Goal: Task Accomplishment & Management: Use online tool/utility

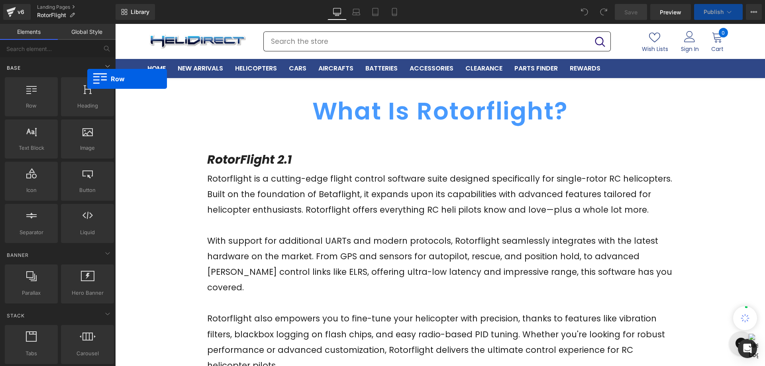
drag, startPoint x: 246, startPoint y: 70, endPoint x: 6, endPoint y: 72, distance: 240.4
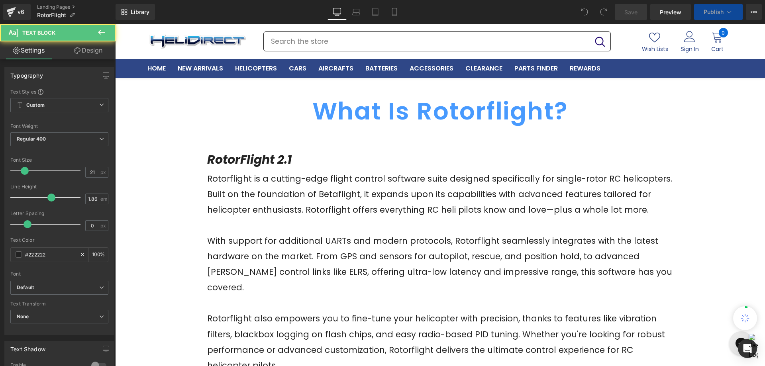
click at [322, 174] on p "Rotorflight is a cutting-edge flight control software suite designed specifical…" at bounding box center [440, 194] width 466 height 47
click at [100, 31] on icon at bounding box center [102, 33] width 10 height 10
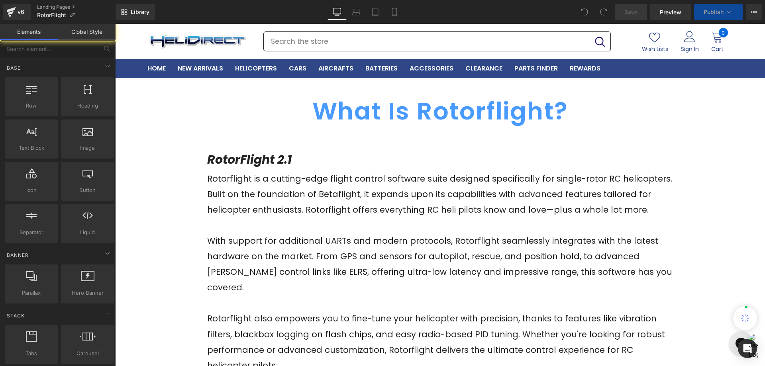
drag, startPoint x: 396, startPoint y: 110, endPoint x: 346, endPoint y: 366, distance: 261.0
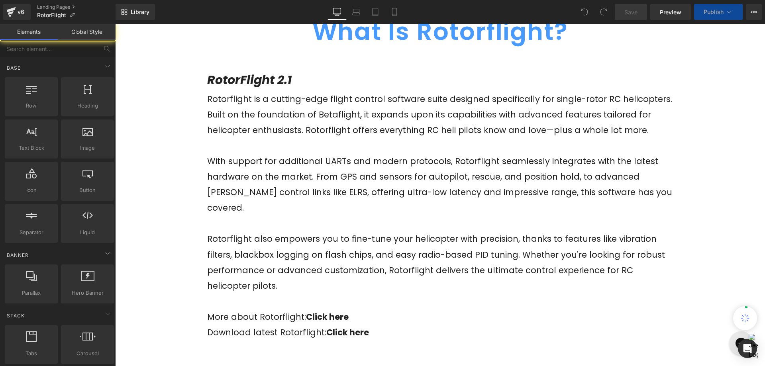
scroll to position [40, 0]
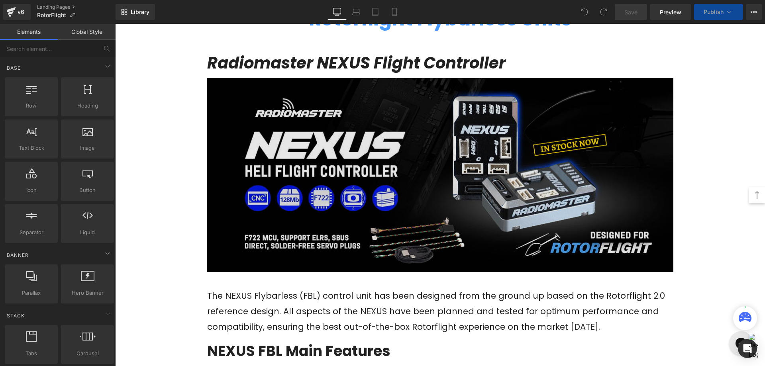
scroll to position [877, 0]
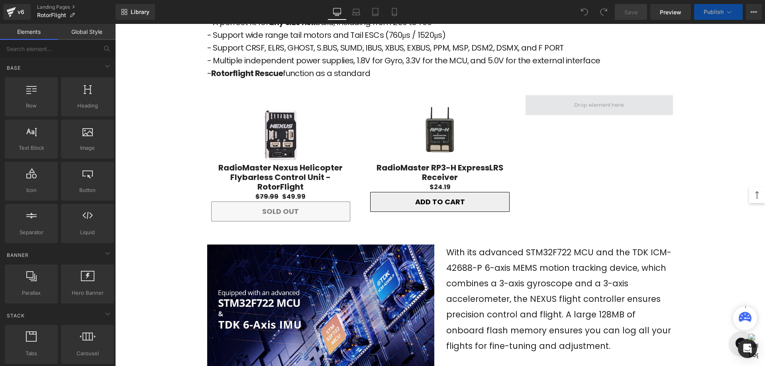
click at [602, 98] on span at bounding box center [599, 105] width 55 height 14
click at [594, 98] on span at bounding box center [599, 105] width 55 height 14
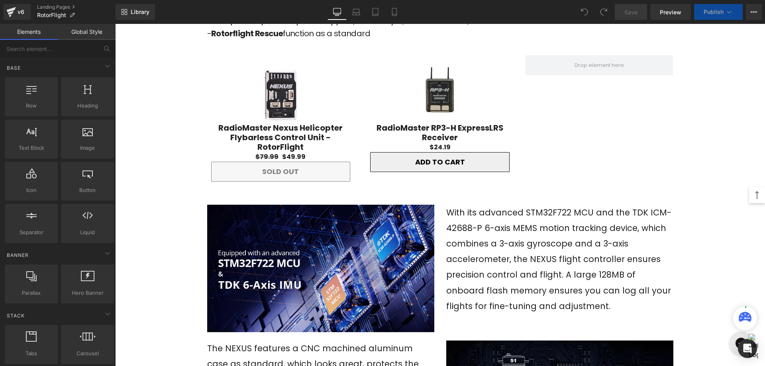
scroll to position [797, 0]
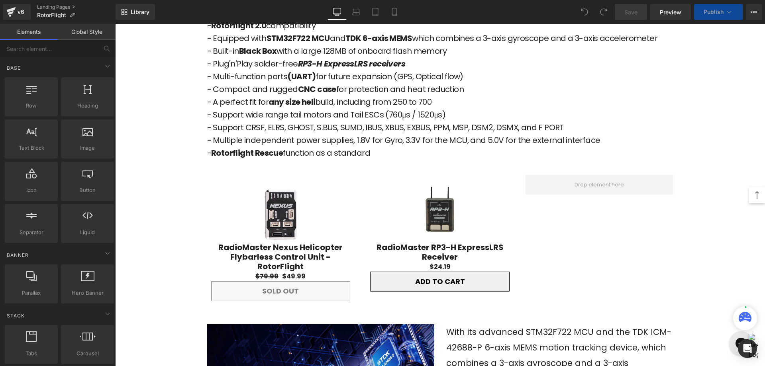
click at [284, 190] on img at bounding box center [281, 215] width 56 height 56
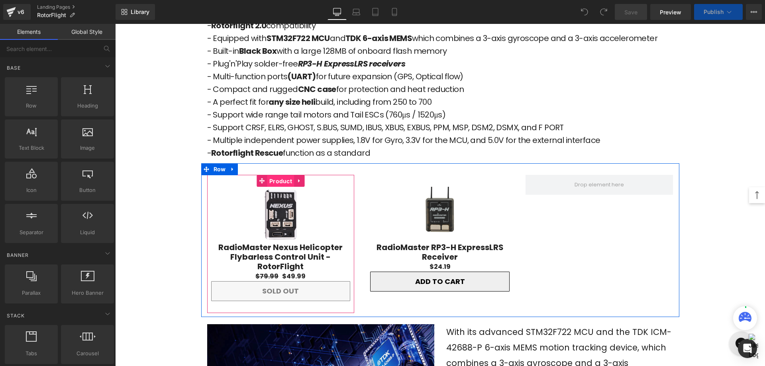
drag, startPoint x: 276, startPoint y: 165, endPoint x: 265, endPoint y: 164, distance: 10.4
click at [276, 175] on span "Product" at bounding box center [280, 181] width 27 height 12
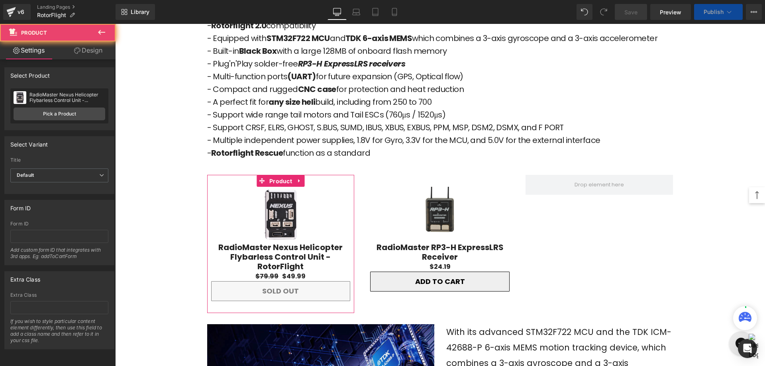
click at [55, 116] on link "Pick a Product" at bounding box center [60, 114] width 92 height 13
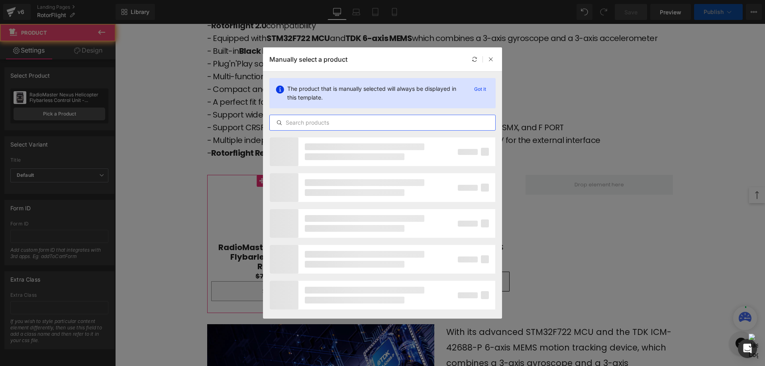
click at [347, 118] on input "text" at bounding box center [383, 123] width 226 height 10
type input "Nexus"
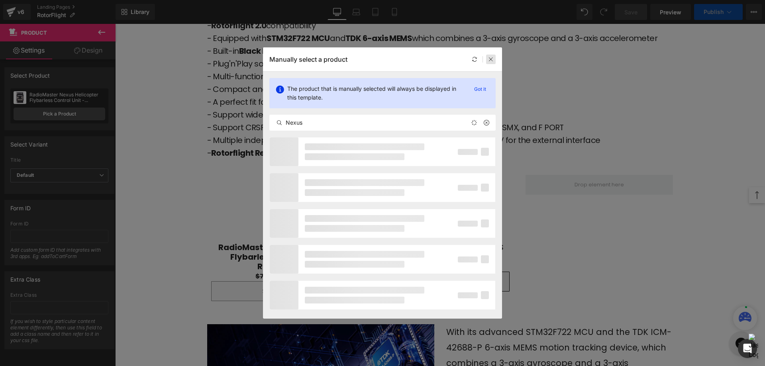
drag, startPoint x: 490, startPoint y: 60, endPoint x: 169, endPoint y: 217, distance: 356.7
click at [490, 60] on icon at bounding box center [491, 60] width 6 height 6
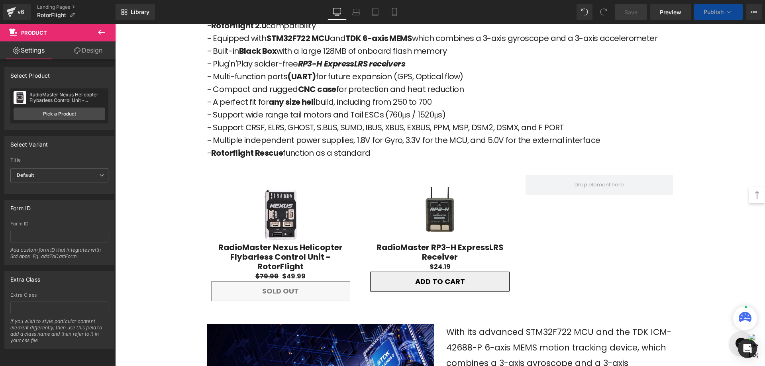
drag, startPoint x: 104, startPoint y: 33, endPoint x: 113, endPoint y: 45, distance: 15.5
click at [104, 33] on icon at bounding box center [101, 32] width 7 height 5
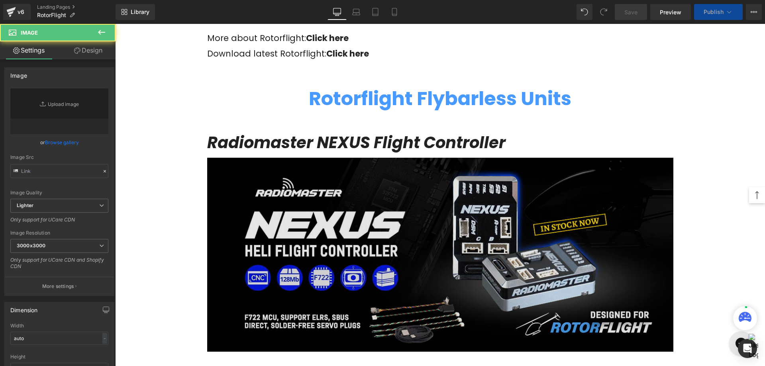
click at [381, 220] on img at bounding box center [440, 255] width 466 height 195
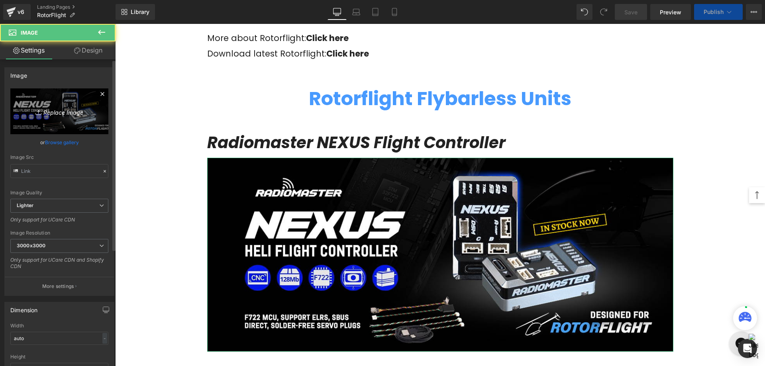
click at [49, 113] on icon "Replace Image" at bounding box center [60, 111] width 64 height 10
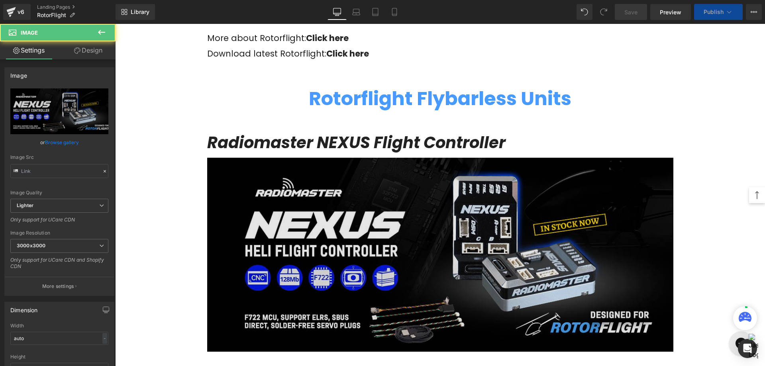
type input "C:\fakepath\Nexus X and XR- (Mau2)-1200x500.jpg"
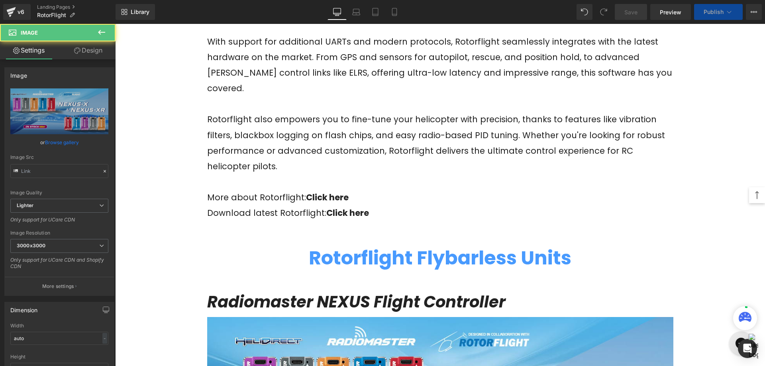
scroll to position [319, 0]
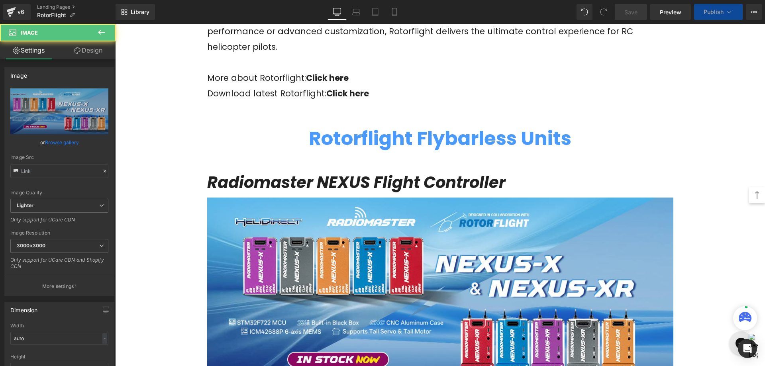
click at [415, 140] on div "Rotorflight Flybarless Units Text Block" at bounding box center [440, 136] width 466 height 39
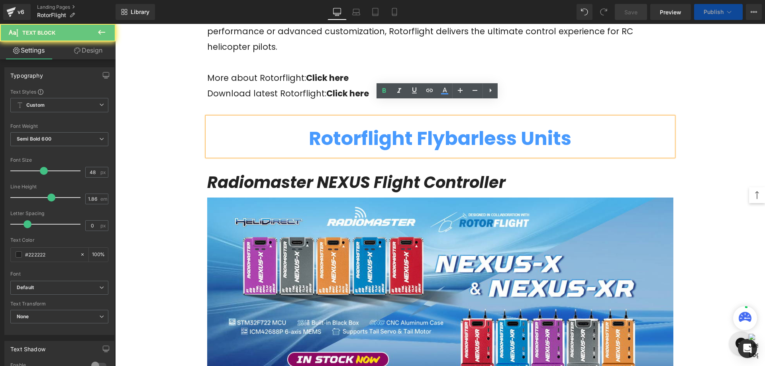
click at [481, 171] on span "Radiomaster NEXUS Flight Controller" at bounding box center [356, 182] width 299 height 22
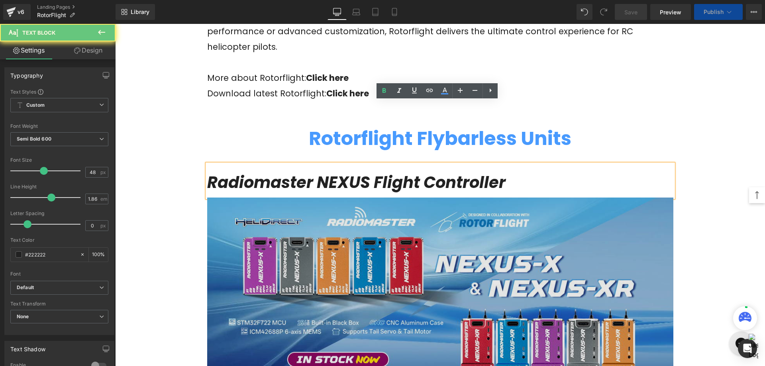
click at [517, 169] on p "Radiomaster NEXUS Flight Controller" at bounding box center [440, 182] width 466 height 29
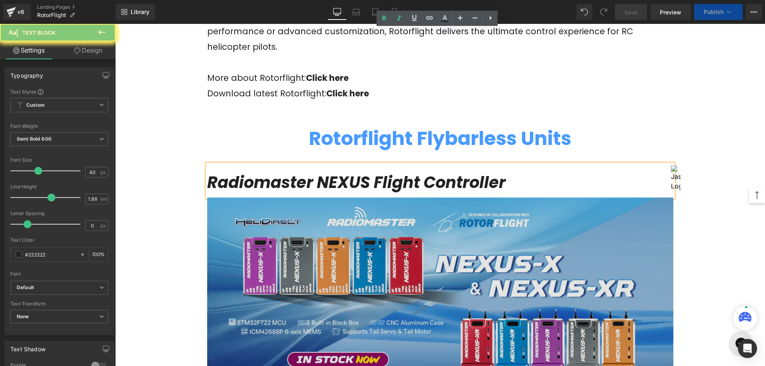
scroll to position [438, 0]
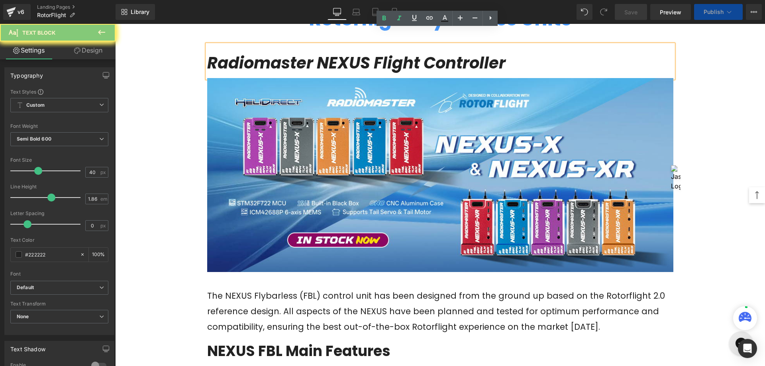
click at [420, 297] on div "The NEXUS Flybarless (FBL) control unit has been designed from the ground up ba…" at bounding box center [440, 311] width 466 height 47
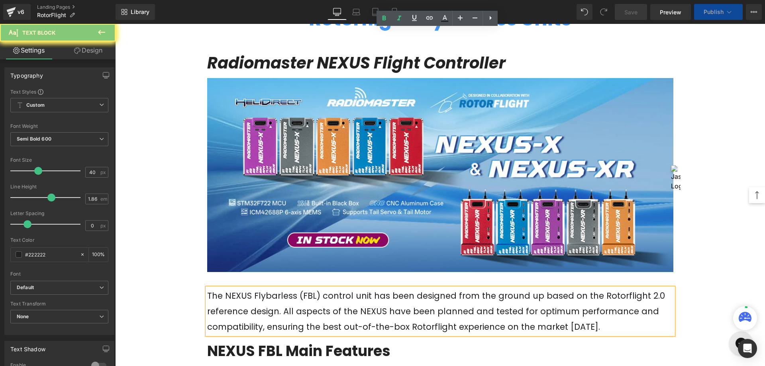
scroll to position [558, 0]
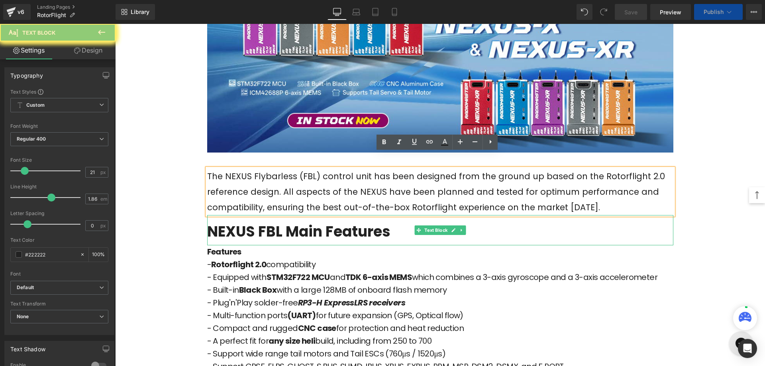
click at [271, 222] on span "NEXUS FBL Main Features" at bounding box center [298, 232] width 183 height 20
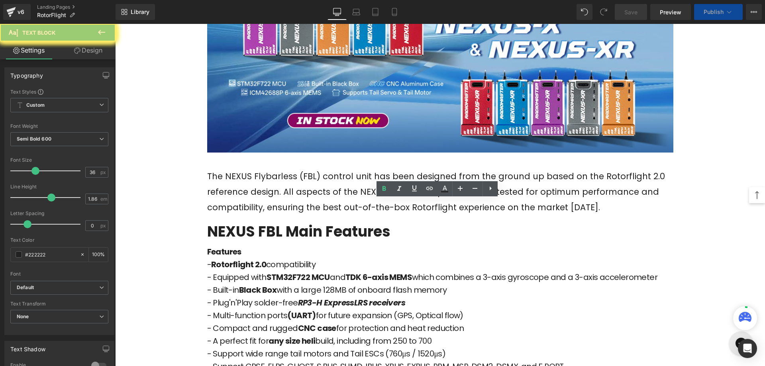
scroll to position [718, 0]
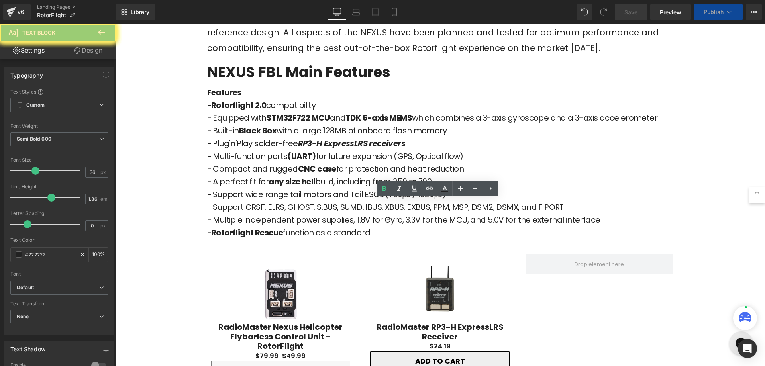
click at [370, 201] on p "- Support CRSF, ELRS, GHOST, S.BUS, SUMD, IBUS, XBUS, EXBUS, PPM, MSP, DSM2, DS…" at bounding box center [440, 207] width 466 height 13
click at [291, 267] on img at bounding box center [281, 295] width 56 height 56
click at [393, 150] on p "- Multi-function ports (UART) for future expansion (GPS, Optical flow)" at bounding box center [440, 156] width 466 height 13
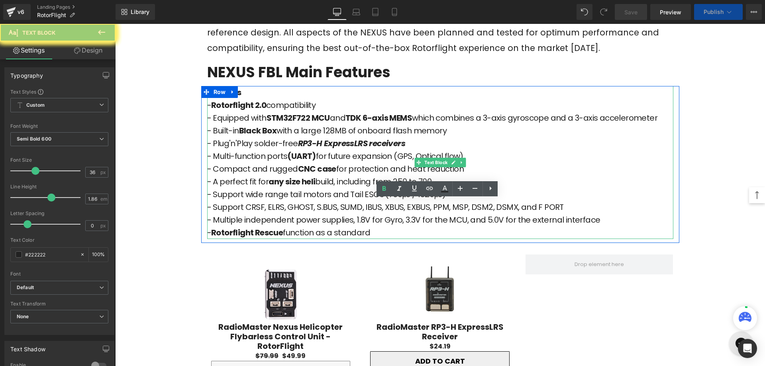
click at [273, 176] on span "any size heli" at bounding box center [292, 181] width 47 height 11
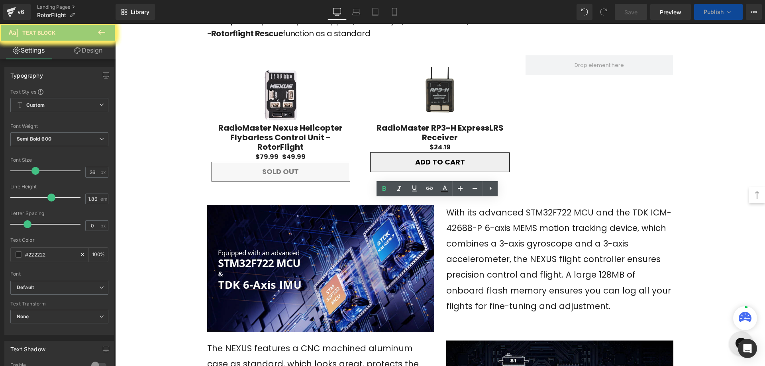
scroll to position [797, 0]
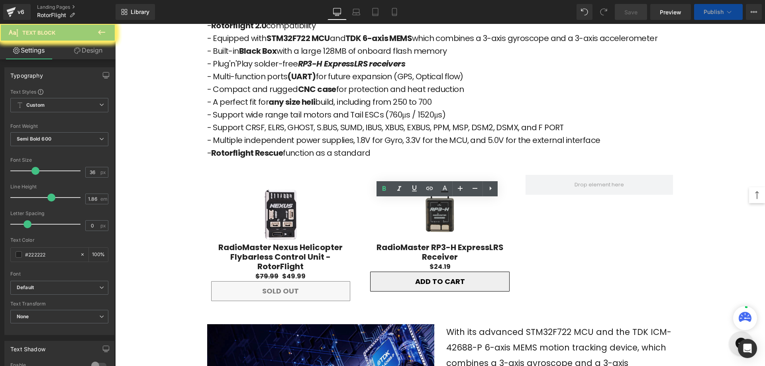
click at [595, 178] on span at bounding box center [599, 185] width 55 height 14
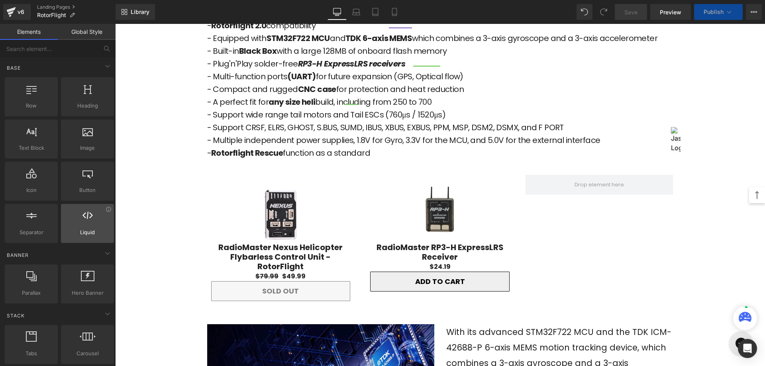
click at [286, 191] on img at bounding box center [281, 215] width 56 height 56
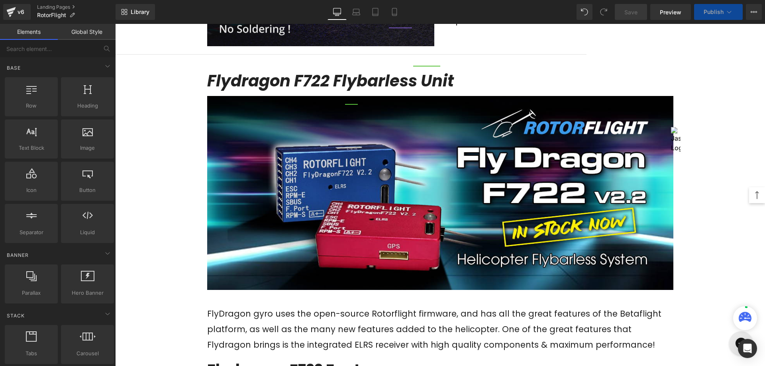
scroll to position [1276, 0]
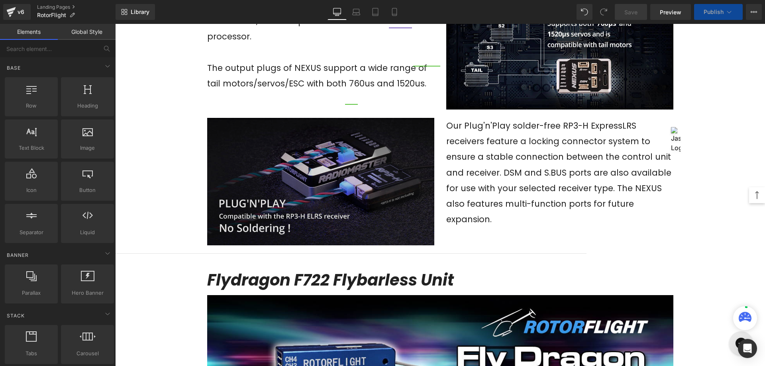
click at [347, 194] on img at bounding box center [320, 182] width 227 height 128
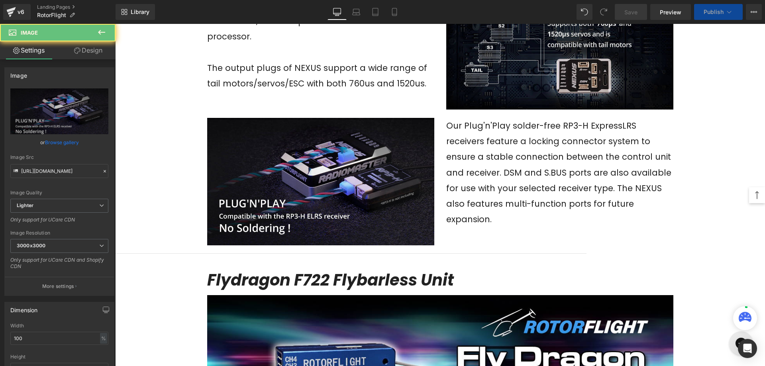
scroll to position [1196, 0]
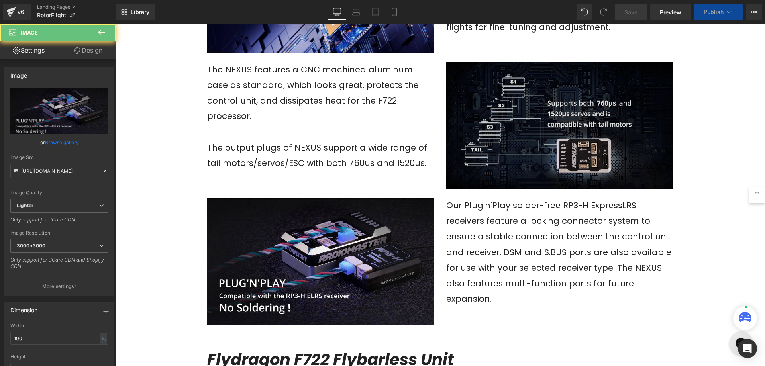
click at [537, 115] on img at bounding box center [559, 126] width 227 height 128
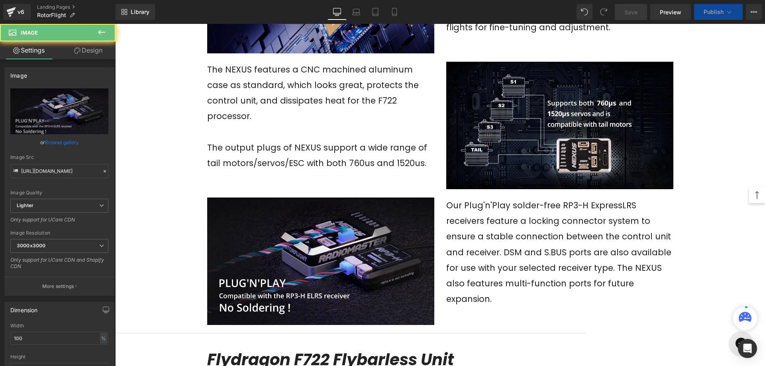
scroll to position [997, 0]
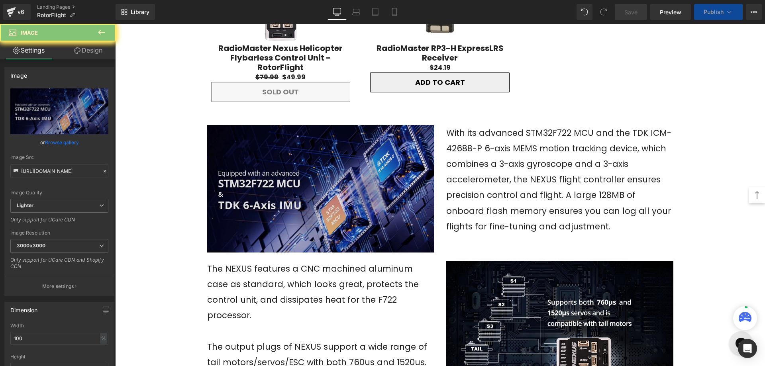
click at [344, 179] on img at bounding box center [320, 189] width 227 height 128
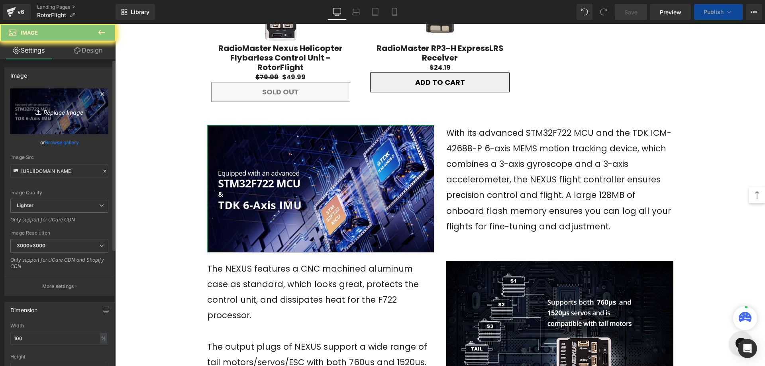
drag, startPoint x: 73, startPoint y: 106, endPoint x: 226, endPoint y: 150, distance: 159.2
click at [73, 106] on link "Replace Image" at bounding box center [59, 111] width 98 height 46
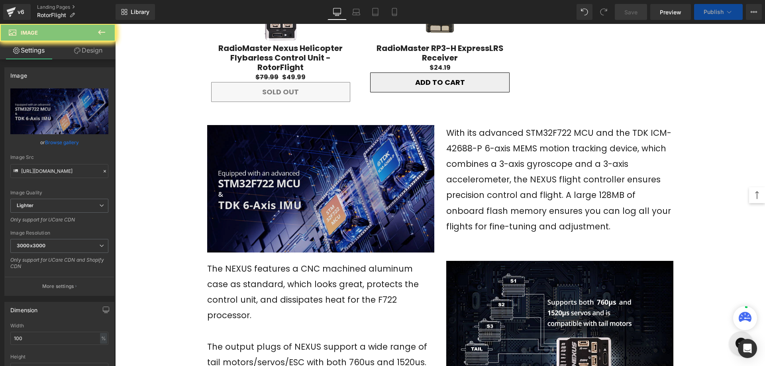
type input "C:\fakepath\02_cf322c61-5edf-4ed2-8f10-f57d6b32488c.webp"
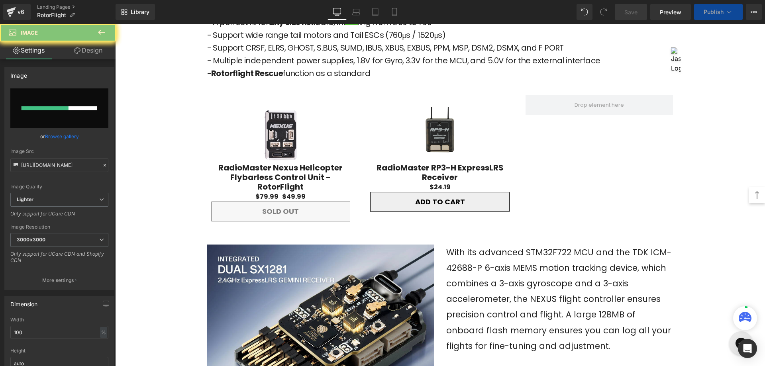
scroll to position [438, 0]
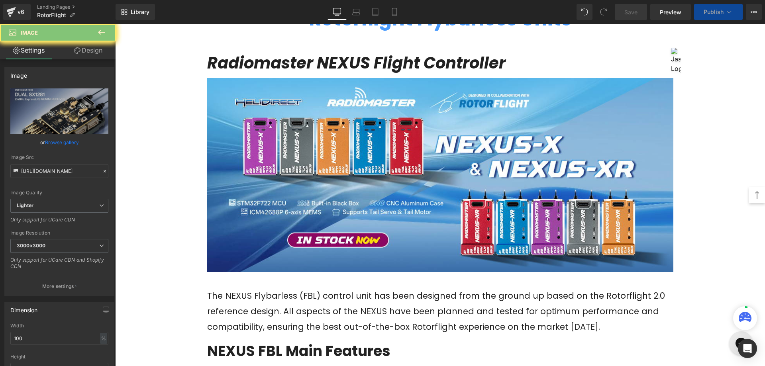
click at [638, 14] on span "Save" at bounding box center [631, 12] width 13 height 8
click at [640, 16] on link "Save" at bounding box center [631, 12] width 32 height 16
click at [755, 14] on icon at bounding box center [754, 12] width 6 height 6
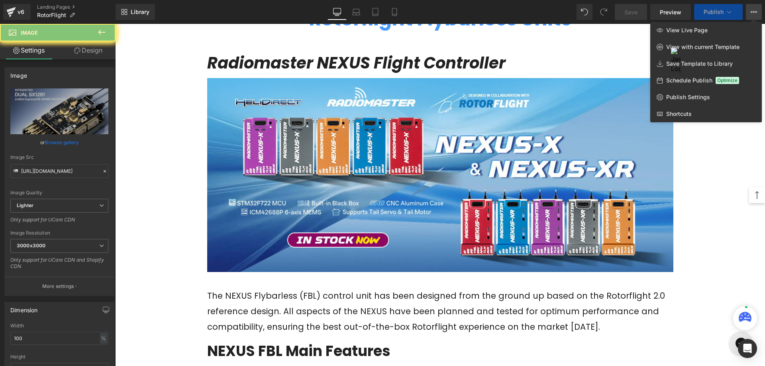
click at [755, 8] on button "View Live Page View with current Template Save Template to Library Schedule Pub…" at bounding box center [754, 12] width 16 height 16
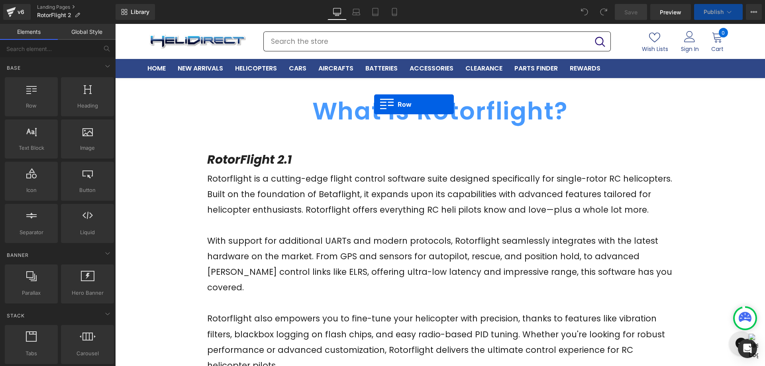
drag, startPoint x: 149, startPoint y: 134, endPoint x: 160, endPoint y: 93, distance: 42.2
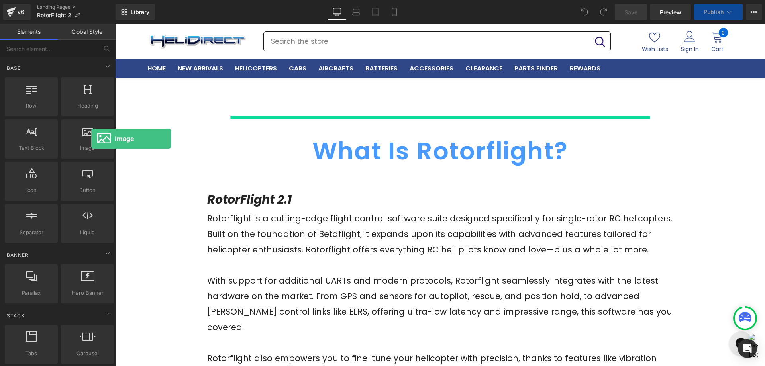
drag, startPoint x: 206, startPoint y: 163, endPoint x: 387, endPoint y: 114, distance: 187.3
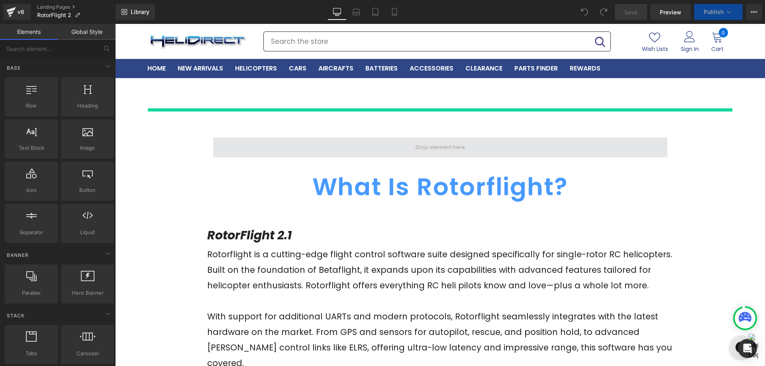
click at [433, 147] on span at bounding box center [440, 148] width 55 height 14
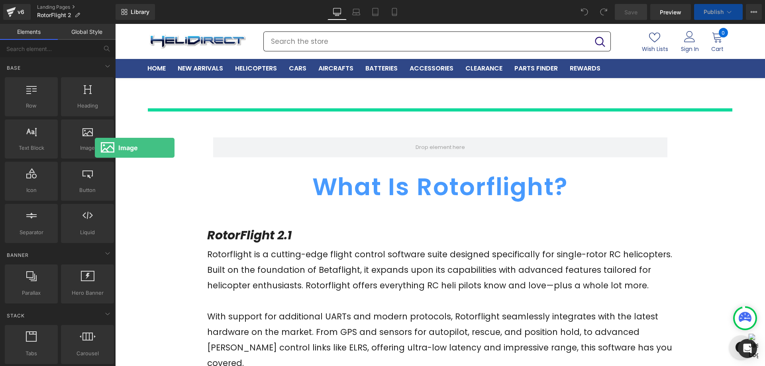
drag, startPoint x: 210, startPoint y: 172, endPoint x: 436, endPoint y: 142, distance: 228.4
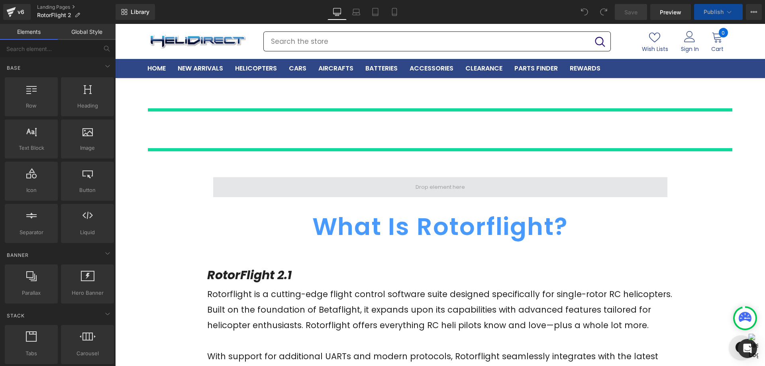
click at [422, 193] on span at bounding box center [440, 188] width 55 height 14
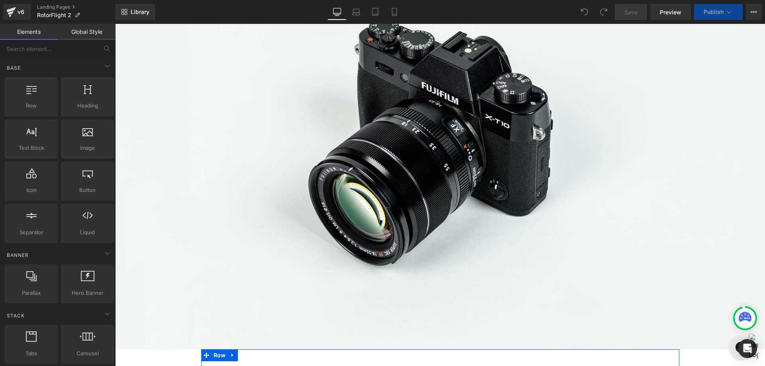
scroll to position [40, 0]
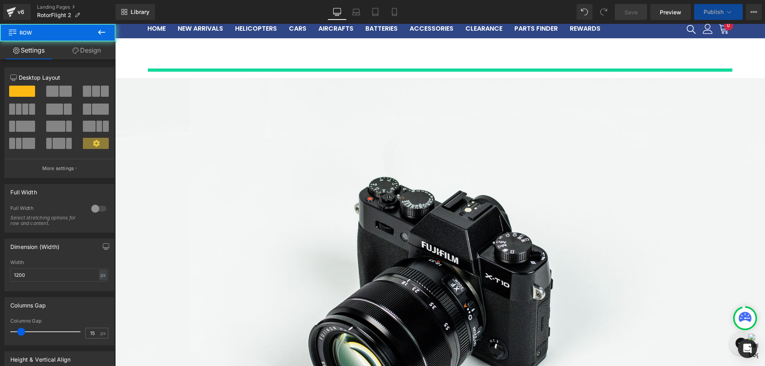
drag, startPoint x: 509, startPoint y: 13, endPoint x: 395, endPoint y: 0, distance: 113.9
click at [509, 13] on div "Library Desktop Desktop Laptop Tablet Mobile Save Preview Publish Scheduled Vie…" at bounding box center [441, 12] width 650 height 16
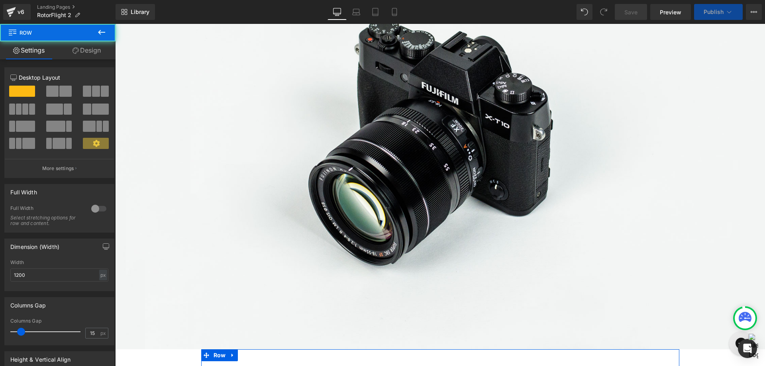
scroll to position [359, 0]
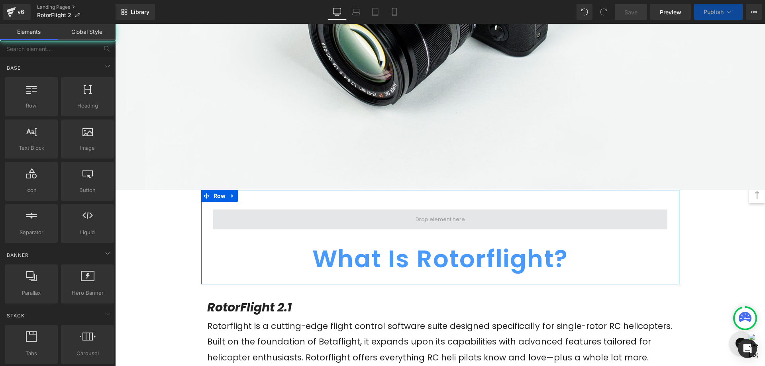
click at [444, 219] on span at bounding box center [440, 220] width 55 height 14
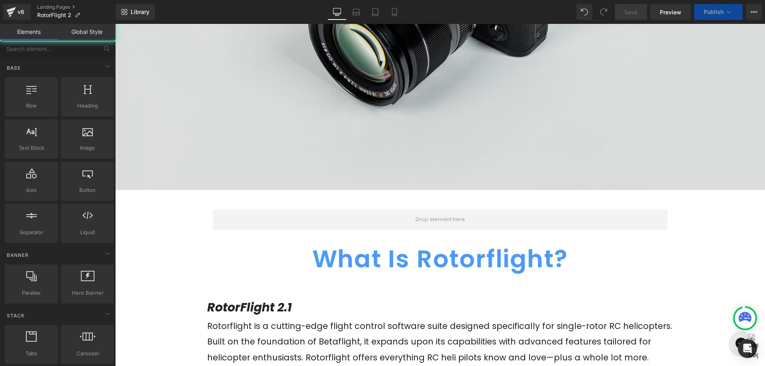
scroll to position [0, 0]
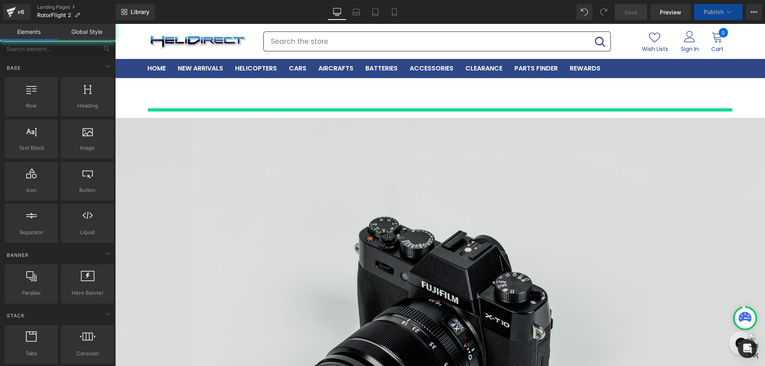
click at [438, 207] on img at bounding box center [440, 333] width 650 height 431
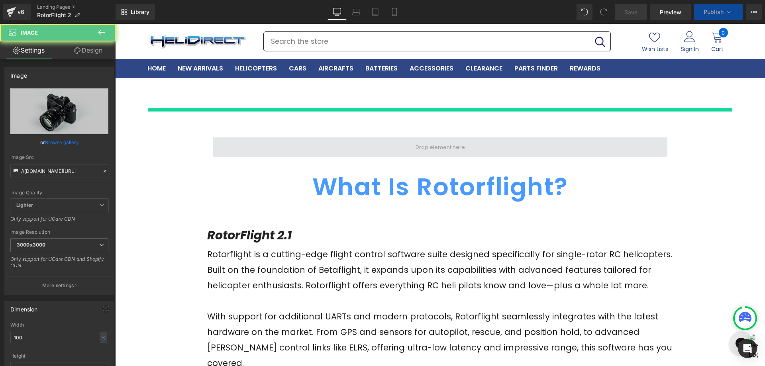
click at [423, 149] on span at bounding box center [440, 148] width 55 height 14
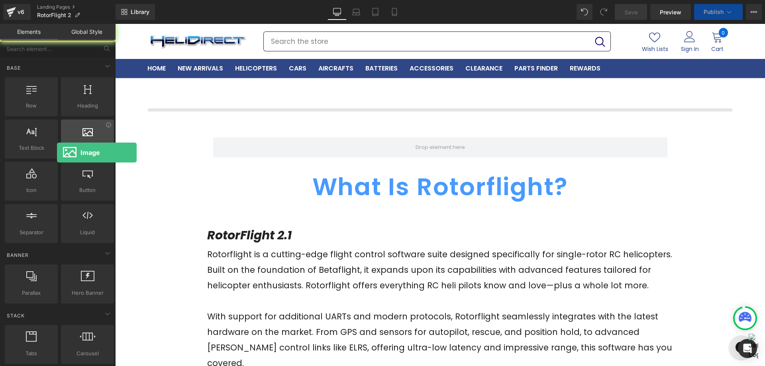
drag, startPoint x: 57, startPoint y: 153, endPoint x: 72, endPoint y: 144, distance: 17.2
click at [72, 144] on span "Image" at bounding box center [87, 148] width 48 height 8
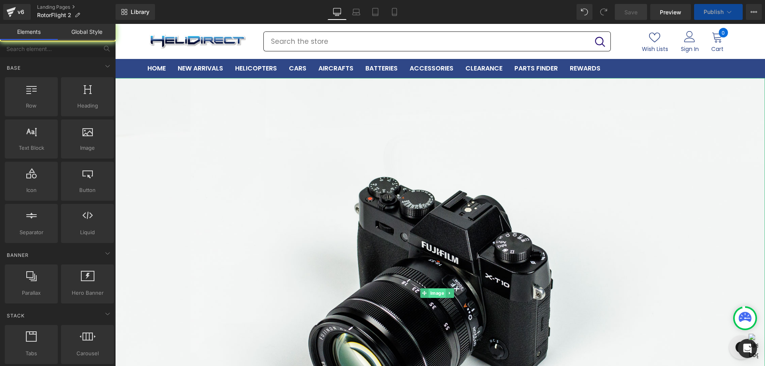
click at [439, 290] on span "Image" at bounding box center [437, 294] width 17 height 10
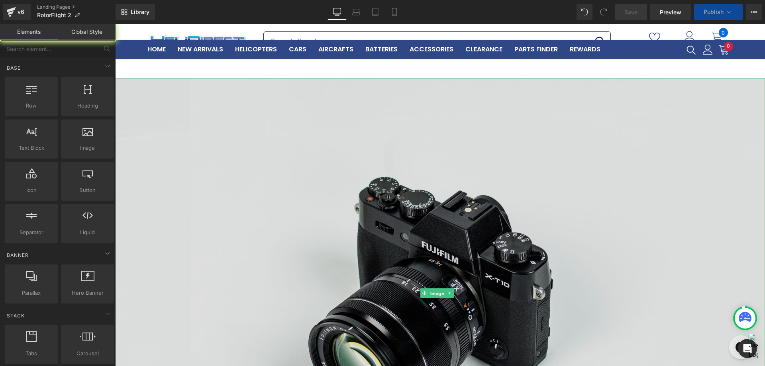
scroll to position [159, 0]
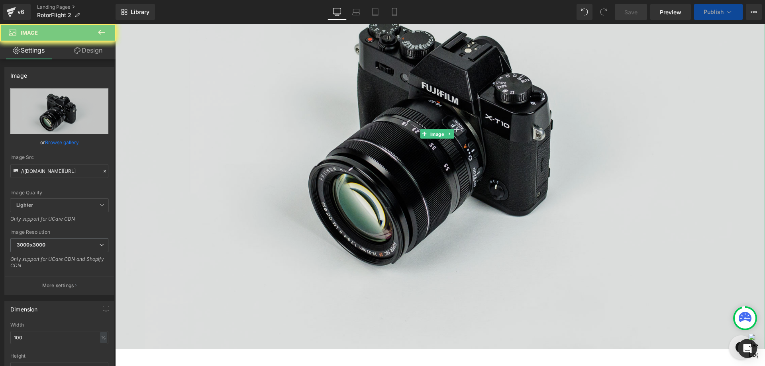
click at [572, 196] on img at bounding box center [440, 134] width 650 height 431
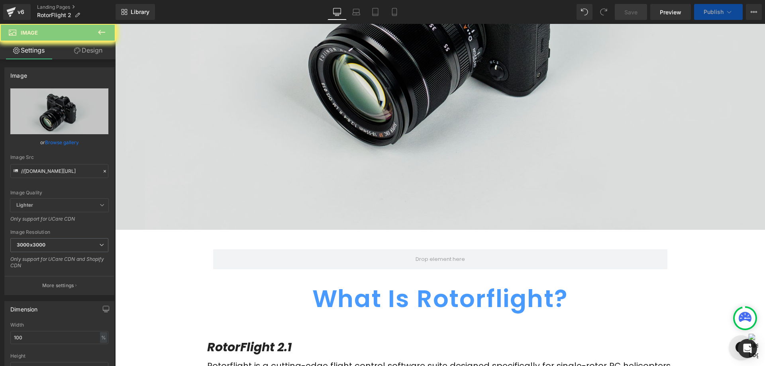
click at [348, 84] on img at bounding box center [440, 14] width 650 height 431
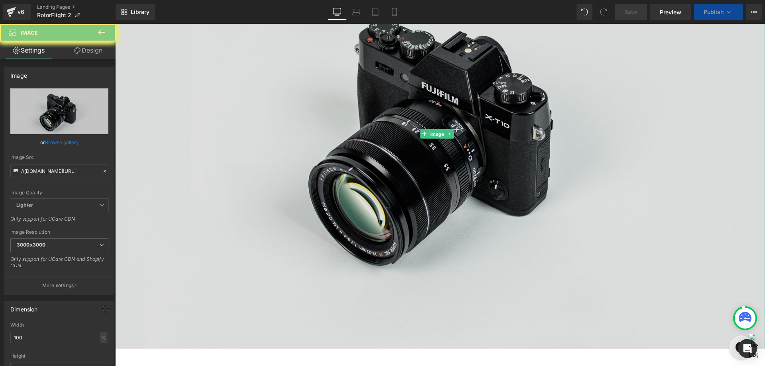
click at [429, 122] on img at bounding box center [440, 134] width 650 height 431
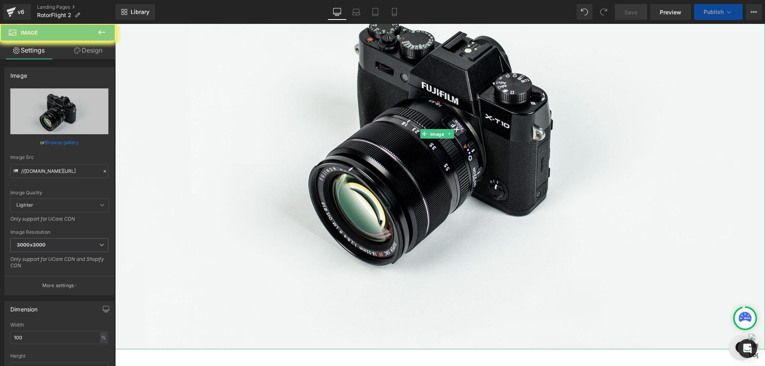
scroll to position [0, 0]
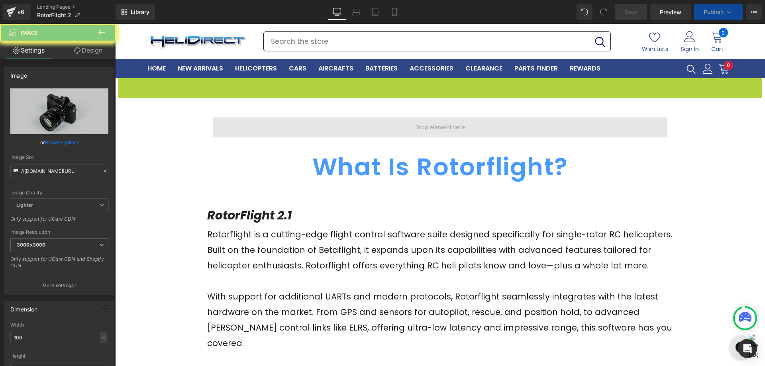
drag, startPoint x: 425, startPoint y: 134, endPoint x: 422, endPoint y: 129, distance: 5.5
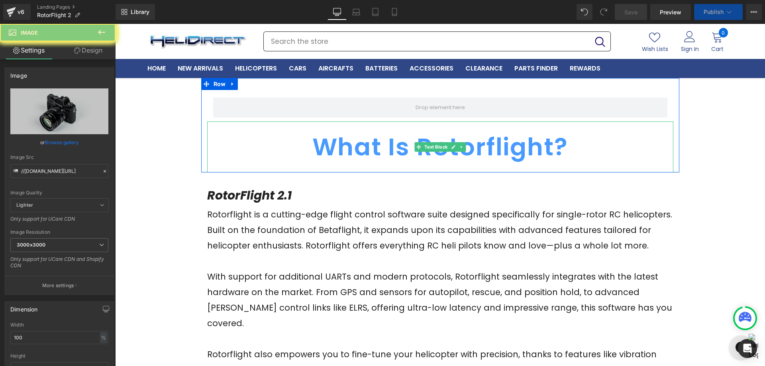
click at [552, 153] on span "What Is Rotorflight?" at bounding box center [441, 147] width 256 height 34
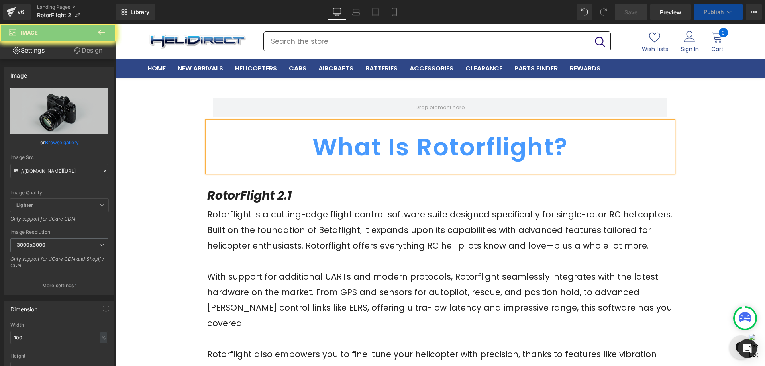
click at [556, 146] on span "What Is Rotorflight?" at bounding box center [441, 147] width 256 height 34
click at [565, 144] on span "What Is Rotorflight?" at bounding box center [441, 147] width 256 height 34
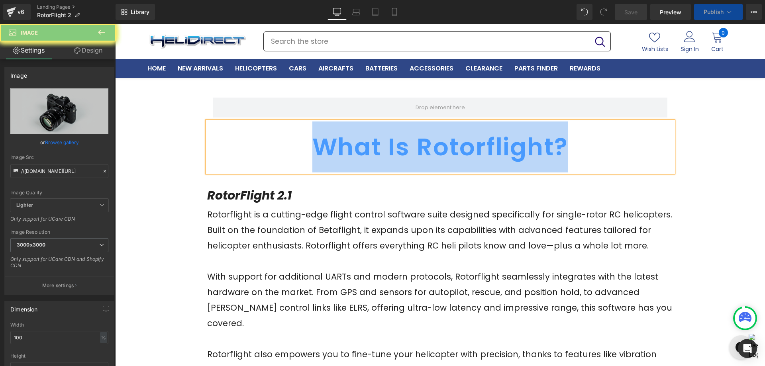
click at [565, 144] on span "What Is Rotorflight?" at bounding box center [441, 147] width 256 height 34
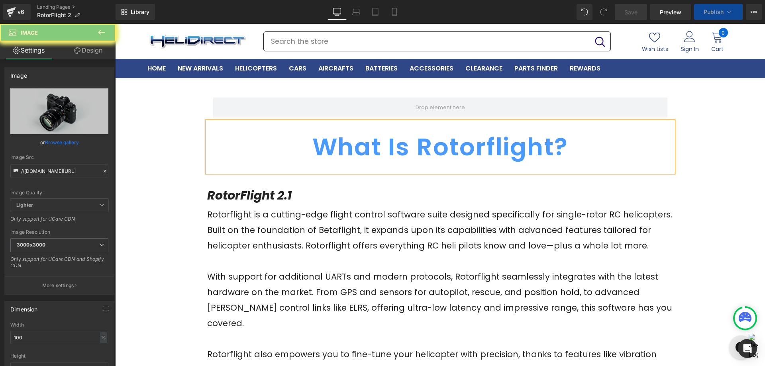
click at [550, 145] on span "What Is Rotorflight?" at bounding box center [441, 147] width 256 height 34
click at [541, 147] on span "What Is Rotorflight?" at bounding box center [441, 147] width 256 height 34
click at [524, 147] on span "What Is Rotorflight?" at bounding box center [441, 147] width 256 height 34
click at [490, 143] on span "What Is Rotorflight?" at bounding box center [441, 147] width 256 height 34
click at [322, 140] on span "What Is Rotorflight?" at bounding box center [441, 147] width 256 height 34
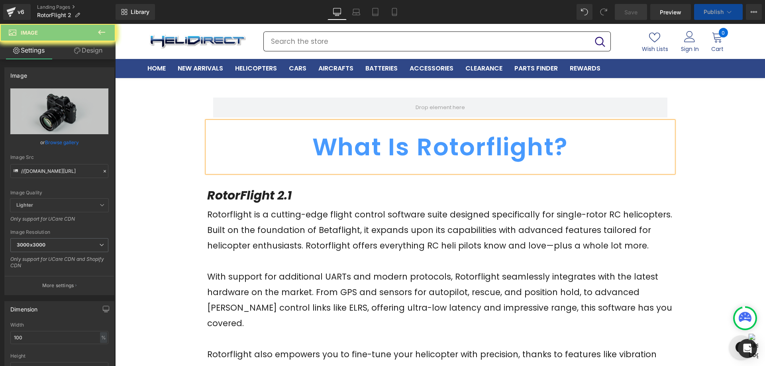
click at [376, 147] on span "What Is Rotorflight?" at bounding box center [441, 147] width 256 height 34
